Goal: Task Accomplishment & Management: Manage account settings

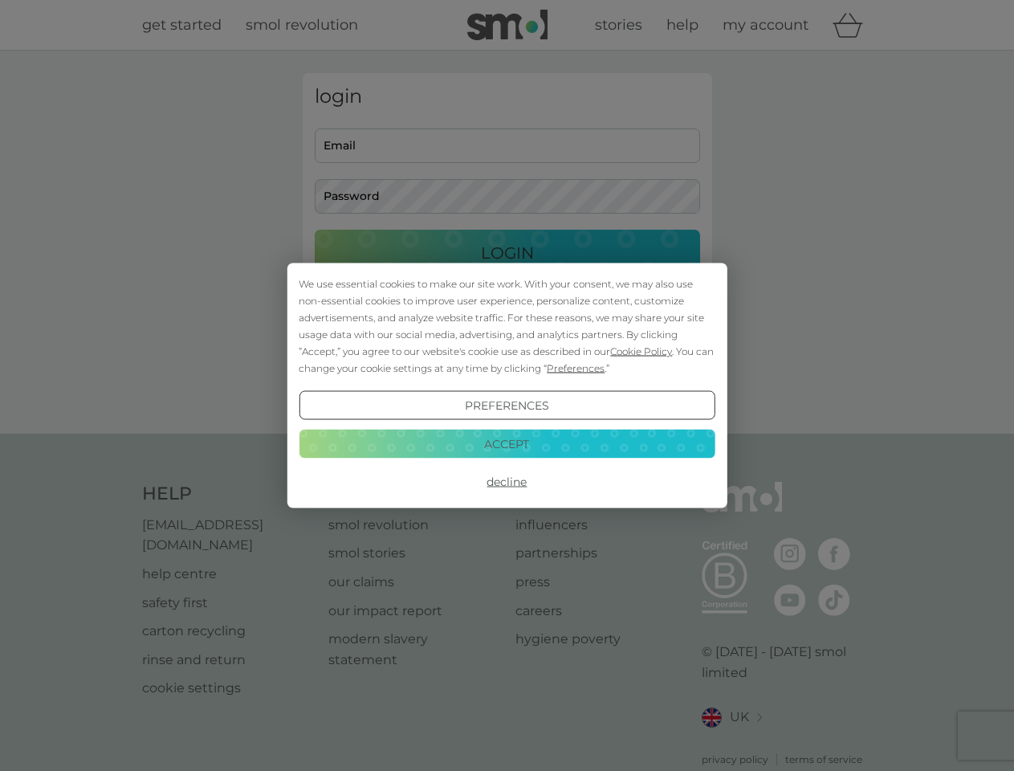
click at [642, 351] on span "Cookie Policy" at bounding box center [641, 351] width 62 height 12
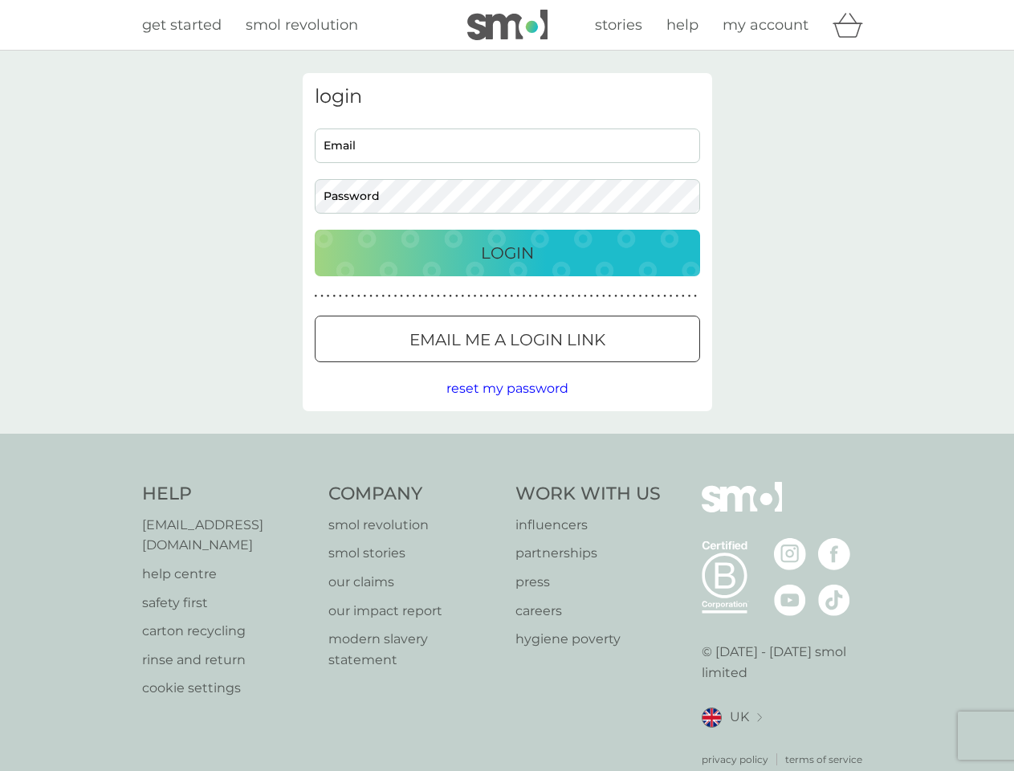
click at [574, 368] on div "login Email Password Login ● ● ● ● ● ● ● ● ● ● ● ● ● ● ● ● ● ● ● ● ● ● ● ● ● ● …" at bounding box center [508, 242] width 410 height 338
click at [507, 406] on div "login Email Password Login ● ● ● ● ● ● ● ● ● ● ● ● ● ● ● ● ● ● ● ● ● ● ● ● ● ● …" at bounding box center [508, 242] width 410 height 338
click at [507, 482] on div "Help [EMAIL_ADDRESS][DOMAIN_NAME] help centre safety first carton recycling rin…" at bounding box center [507, 624] width 731 height 285
click at [507, 443] on div "Help [EMAIL_ADDRESS][DOMAIN_NAME] help centre safety first carton recycling rin…" at bounding box center [507, 625] width 1014 height 382
